Goal: Information Seeking & Learning: Learn about a topic

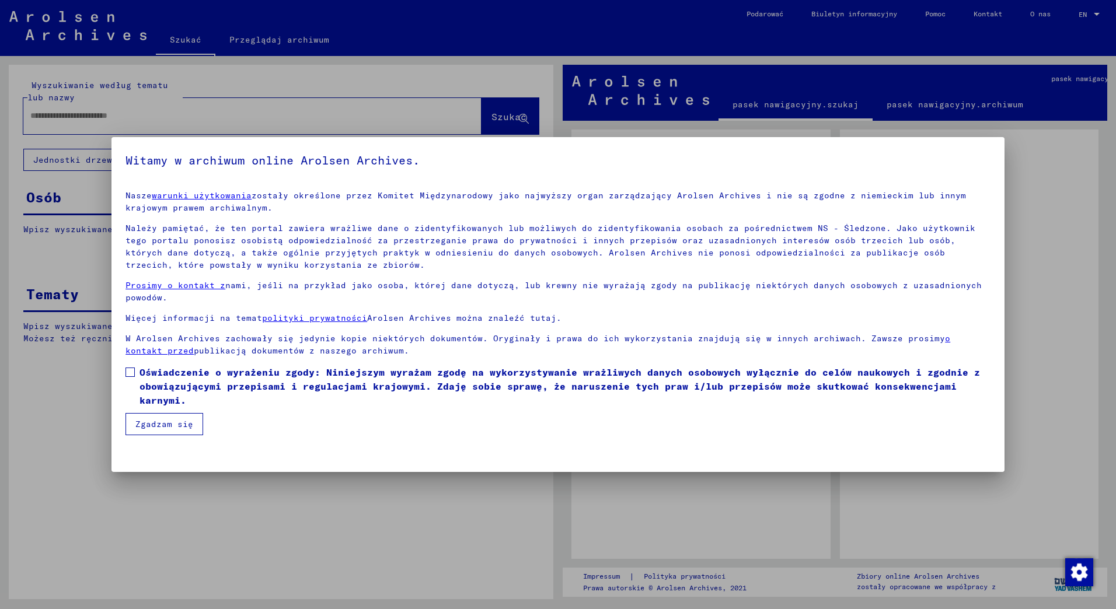
click at [132, 376] on span at bounding box center [129, 372] width 9 height 9
click at [149, 422] on button "Zgadzam się" at bounding box center [164, 424] width 78 height 22
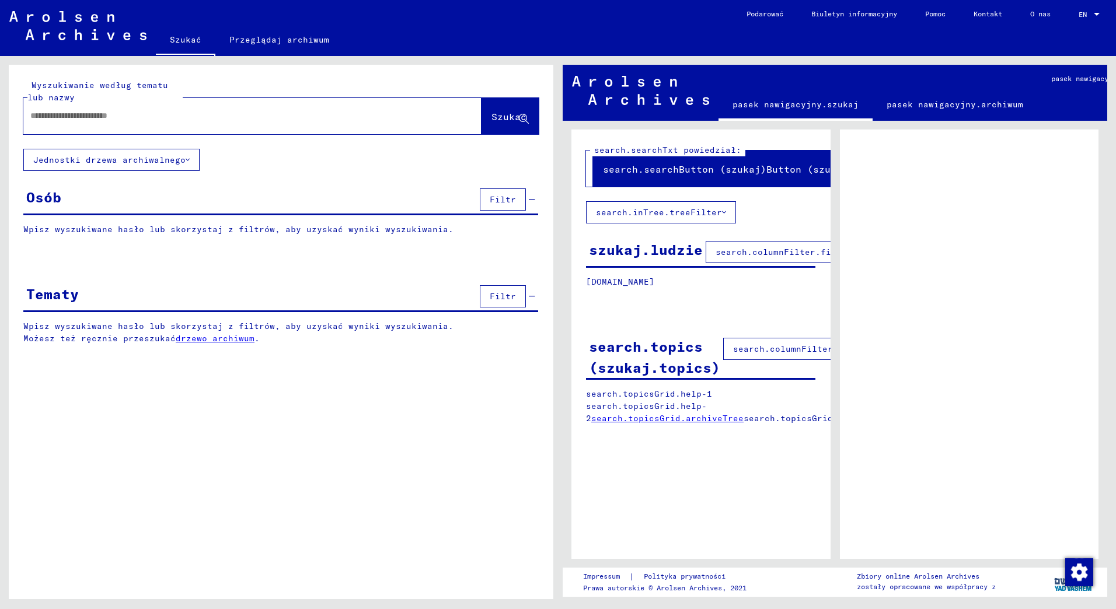
click at [721, 215] on font "search.inTree.treeFilter" at bounding box center [659, 212] width 126 height 11
click at [786, 247] on span "search.columnFilter.filter" at bounding box center [783, 252] width 136 height 11
drag, startPoint x: 715, startPoint y: 285, endPoint x: 586, endPoint y: 289, distance: 129.6
click at [586, 289] on div "[DOMAIN_NAME] search.topicsGrid.signature search.peopleGrid.lastName search.peo…" at bounding box center [700, 291] width 259 height 30
drag, startPoint x: 586, startPoint y: 289, endPoint x: 663, endPoint y: 312, distance: 80.3
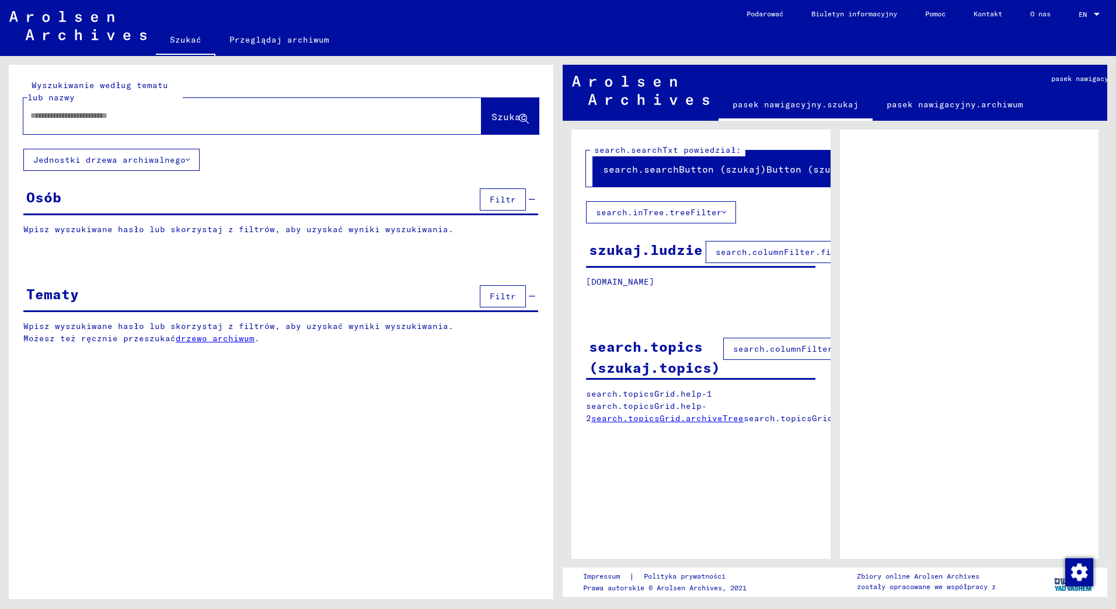
click at [663, 312] on div at bounding box center [700, 313] width 259 height 15
click at [580, 302] on div "[DOMAIN_NAME] search.topicsGrid.signature search.peopleGrid.lastName search.peo…" at bounding box center [700, 291] width 259 height 30
click at [655, 307] on div at bounding box center [700, 313] width 259 height 15
click at [757, 259] on button "search.columnFilter.filter" at bounding box center [783, 252] width 156 height 22
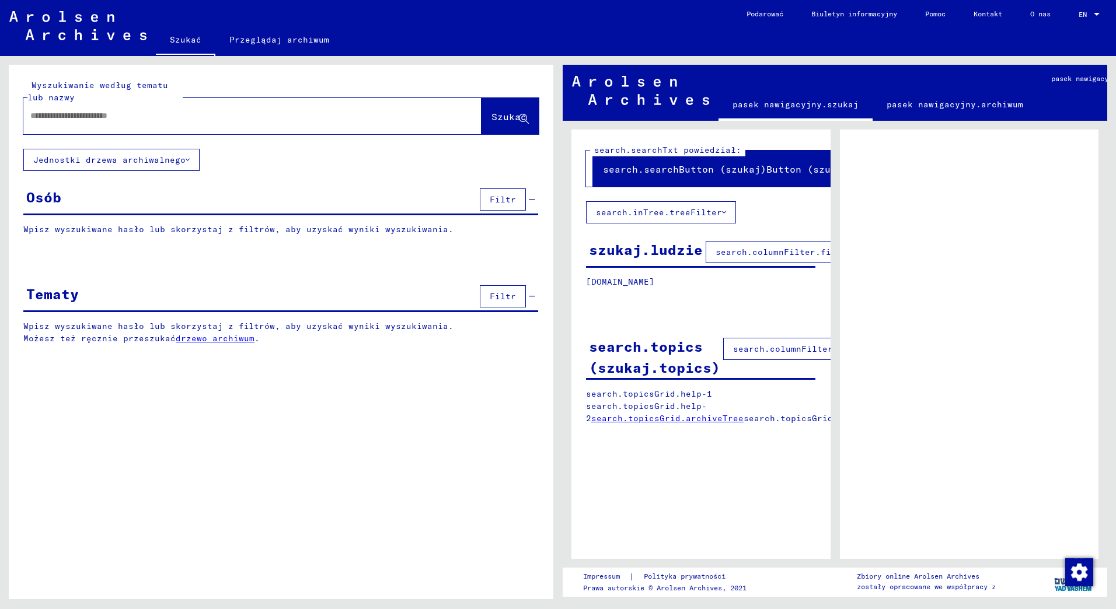
click at [673, 253] on div "szukaj.ludzie" at bounding box center [646, 249] width 114 height 21
